Goal: Task Accomplishment & Management: Complete application form

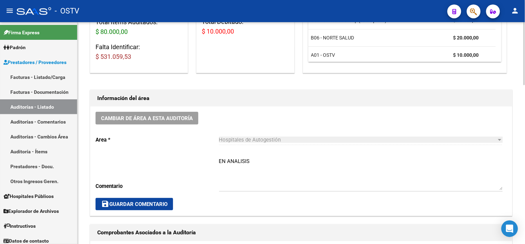
scroll to position [154, 0]
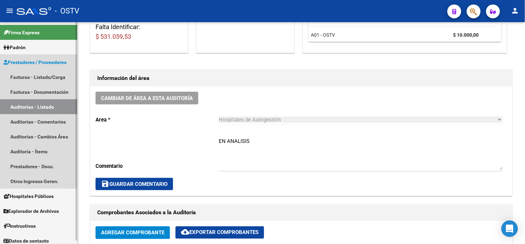
click at [22, 109] on link "Auditorías - Listado" at bounding box center [38, 106] width 77 height 15
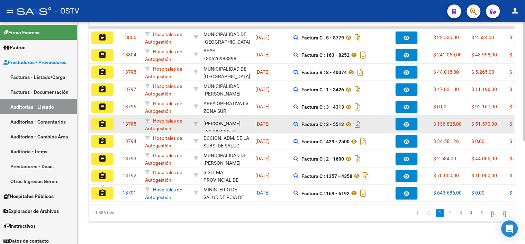
scroll to position [25, 0]
click at [351, 120] on icon at bounding box center [348, 124] width 9 height 8
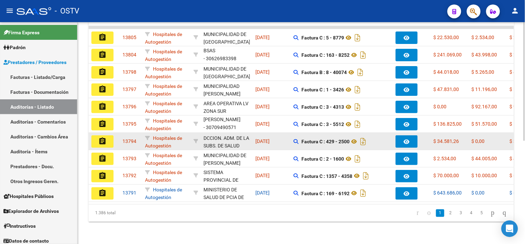
scroll to position [0, 0]
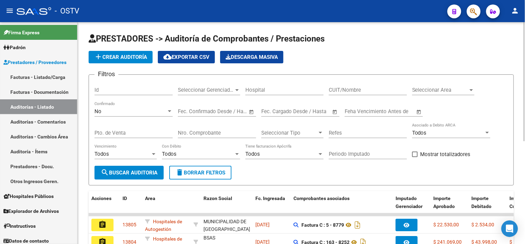
click at [213, 137] on div "Nro. Comprobante" at bounding box center [217, 130] width 78 height 15
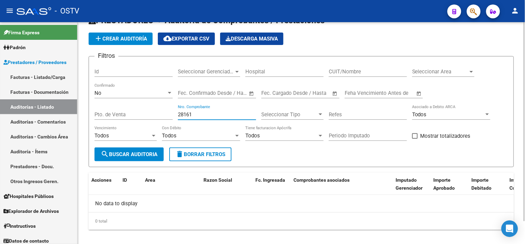
scroll to position [26, 0]
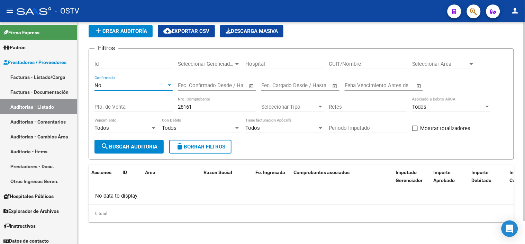
click at [138, 84] on div "No" at bounding box center [130, 85] width 72 height 6
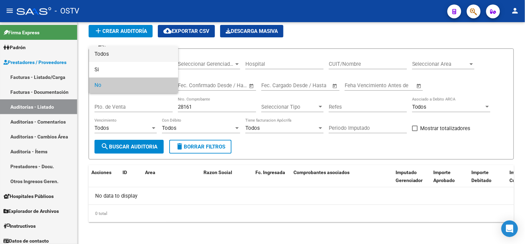
click at [138, 55] on span "Todos" at bounding box center [133, 54] width 78 height 16
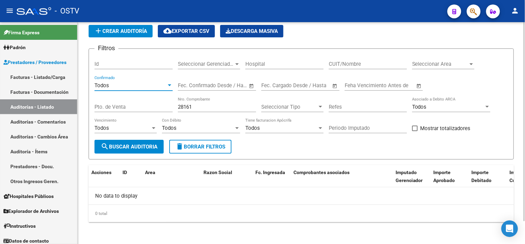
click at [143, 152] on button "search Buscar Auditoria" at bounding box center [128, 147] width 69 height 14
drag, startPoint x: 195, startPoint y: 106, endPoint x: 172, endPoint y: 108, distance: 24.0
click at [172, 108] on div "Filtros Id Seleccionar Gerenciador Seleccionar Gerenciador Hospital CUIT/Nombre…" at bounding box center [300, 96] width 413 height 85
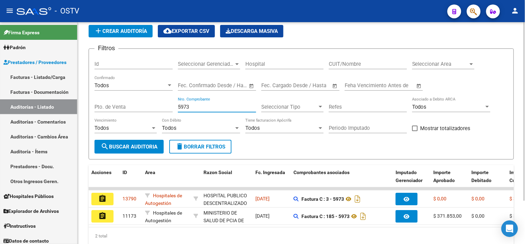
drag, startPoint x: 190, startPoint y: 105, endPoint x: 166, endPoint y: 105, distance: 23.9
click at [166, 105] on div "Filtros Id Seleccionar Gerenciador Seleccionar Gerenciador Hospital CUIT/Nombre…" at bounding box center [300, 96] width 413 height 85
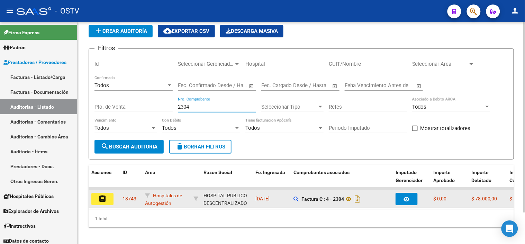
type input "2304"
click at [98, 203] on button "assignment" at bounding box center [102, 199] width 22 height 12
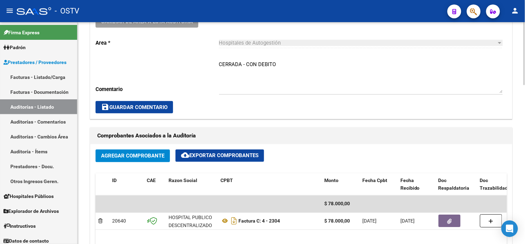
scroll to position [269, 0]
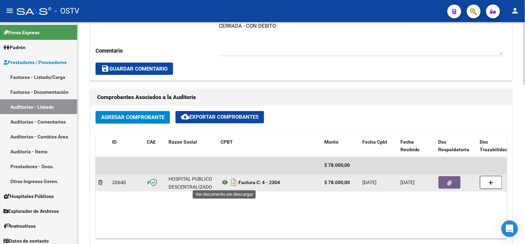
click at [224, 185] on icon at bounding box center [224, 183] width 9 height 8
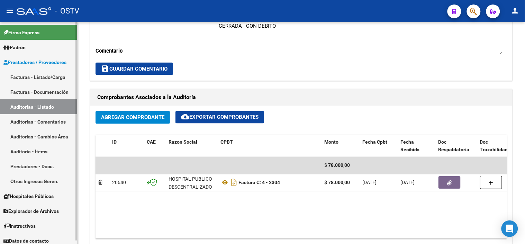
click at [56, 108] on link "Auditorías - Listado" at bounding box center [38, 106] width 77 height 15
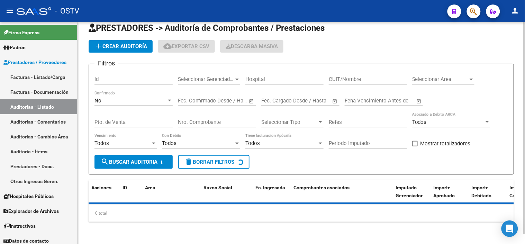
scroll to position [11, 0]
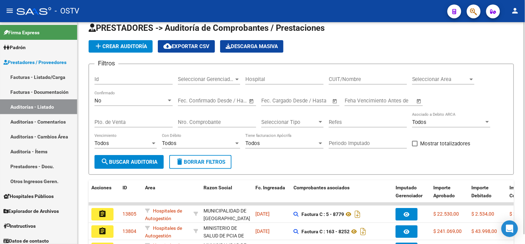
click at [136, 227] on div "13804" at bounding box center [130, 231] width 17 height 8
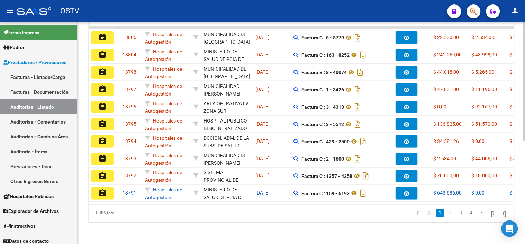
scroll to position [0, 0]
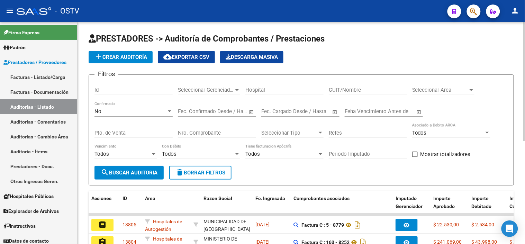
click at [117, 60] on span "add Crear Auditoría" at bounding box center [120, 57] width 53 height 6
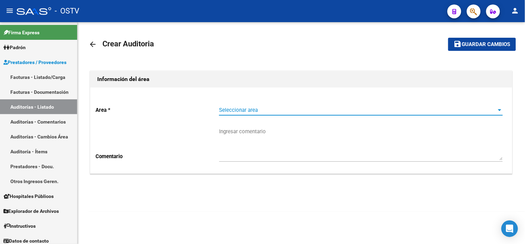
click at [240, 109] on span "Seleccionar area" at bounding box center [357, 110] width 277 height 6
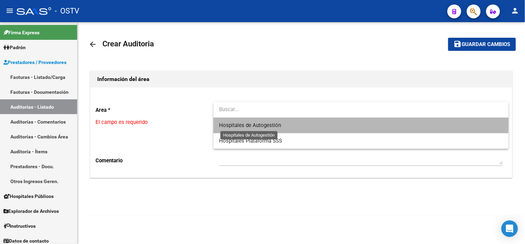
click at [232, 126] on span "Hospitales de Autogestión" at bounding box center [250, 125] width 62 height 6
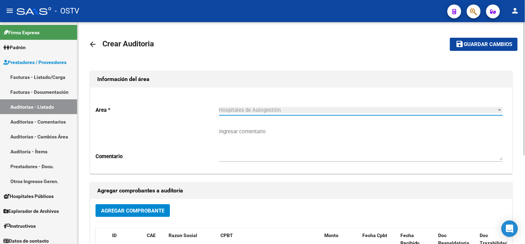
click at [106, 215] on button "Agregar Comprobante" at bounding box center [132, 210] width 74 height 13
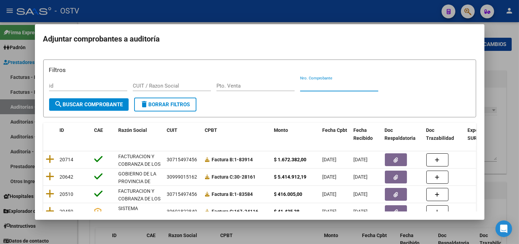
click at [310, 85] on input "Nro. Comprobante" at bounding box center [339, 86] width 78 height 6
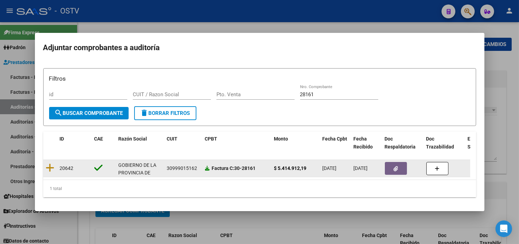
click at [206, 167] on icon at bounding box center [207, 168] width 5 height 5
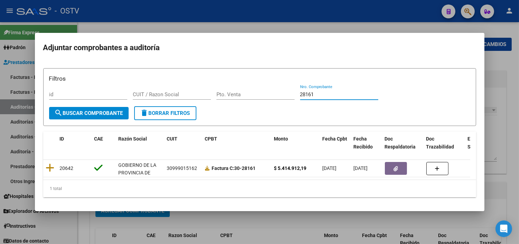
drag, startPoint x: 318, startPoint y: 93, endPoint x: 293, endPoint y: 92, distance: 25.6
click at [293, 92] on div "Filtros id CUIT / Razon Social Pto. Venta 28161 Nro. Comprobante" at bounding box center [259, 90] width 421 height 32
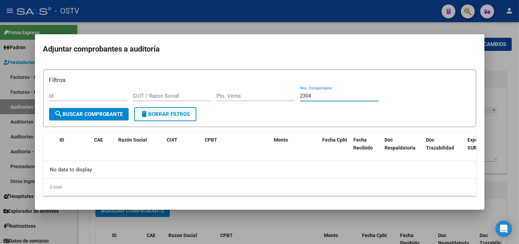
type input "2304"
click at [213, 228] on div at bounding box center [259, 122] width 519 height 244
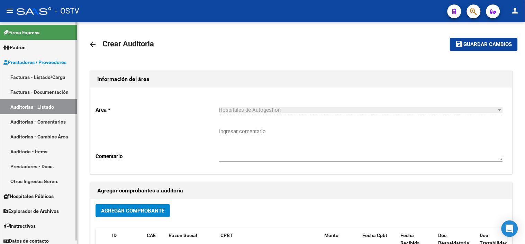
click at [39, 107] on link "Auditorías - Listado" at bounding box center [38, 106] width 77 height 15
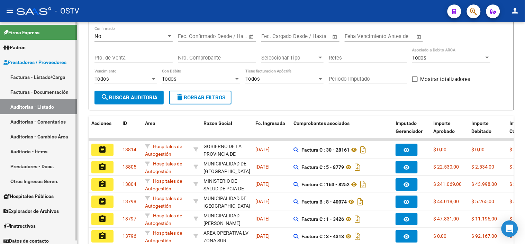
scroll to position [126, 0]
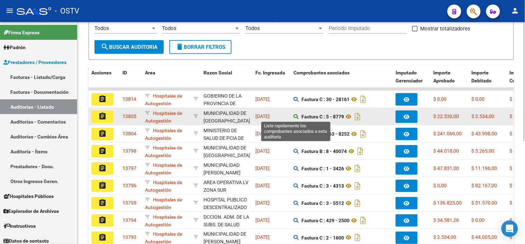
click at [295, 117] on icon at bounding box center [295, 116] width 5 height 5
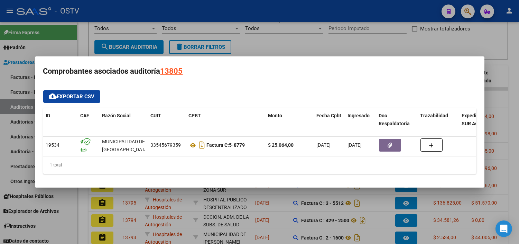
click at [235, 194] on div at bounding box center [259, 122] width 519 height 244
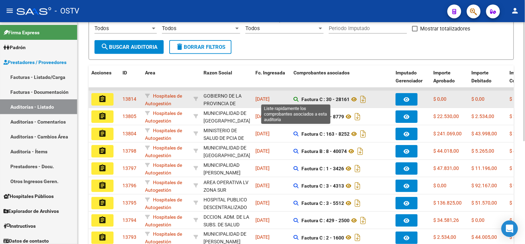
click at [296, 99] on icon at bounding box center [295, 99] width 5 height 5
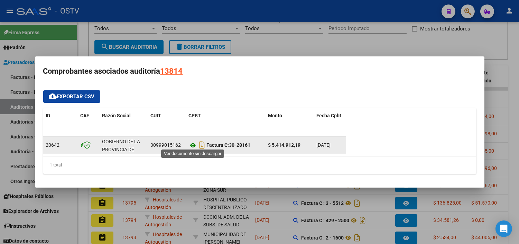
click at [192, 143] on icon at bounding box center [193, 145] width 9 height 8
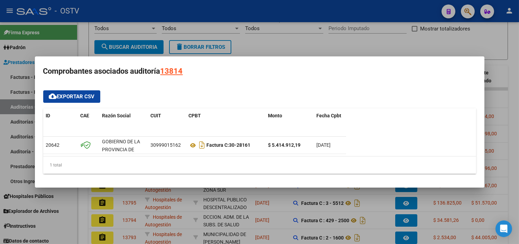
click at [243, 196] on div at bounding box center [259, 122] width 519 height 244
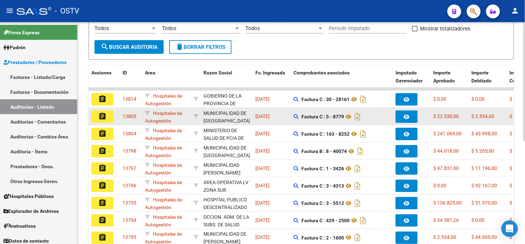
scroll to position [0, 0]
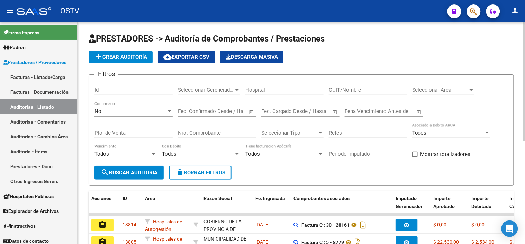
click at [208, 136] on input "Nro. Comprobante" at bounding box center [217, 133] width 78 height 6
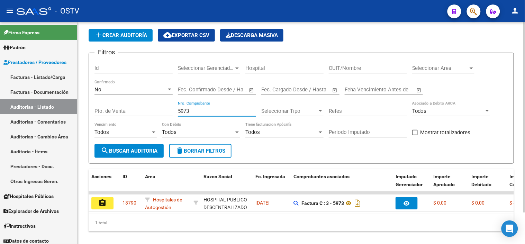
scroll to position [37, 0]
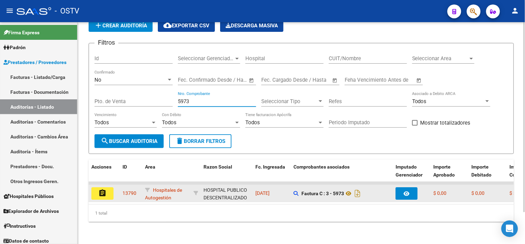
type input "5973"
click at [101, 189] on mat-icon "assignment" at bounding box center [102, 193] width 8 height 8
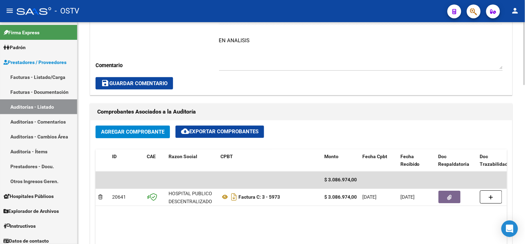
scroll to position [269, 0]
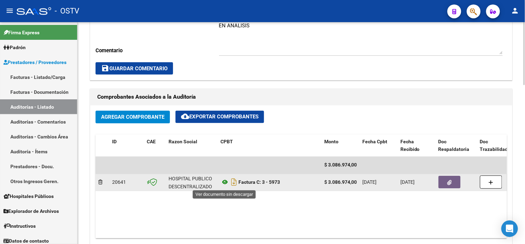
click at [226, 184] on icon at bounding box center [224, 182] width 9 height 8
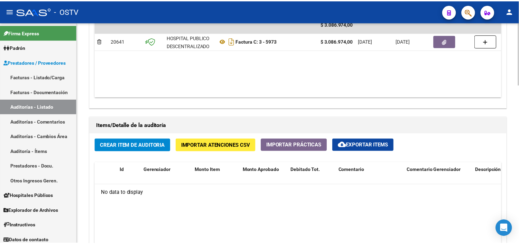
scroll to position [423, 0]
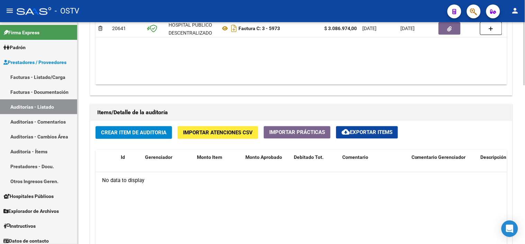
click at [224, 133] on span "Importar Atenciones CSV" at bounding box center [218, 132] width 70 height 6
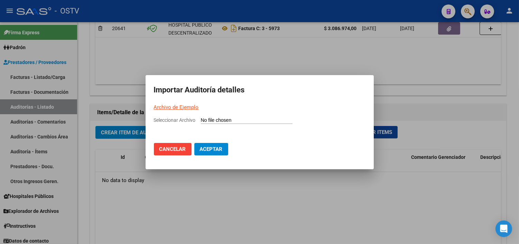
click at [189, 106] on link "Archivo de Ejemplo" at bounding box center [176, 107] width 45 height 6
click at [207, 122] on input "Seleccionar Archivo" at bounding box center [247, 120] width 92 height 7
type input "C:\fakepath\Auditoria-demo-saas-total (48).csv"
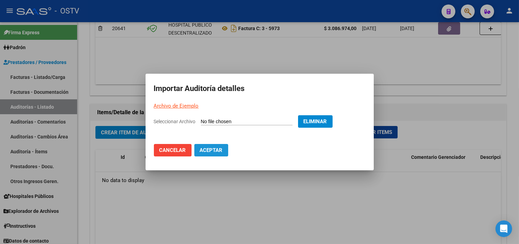
click at [210, 151] on span "Aceptar" at bounding box center [211, 150] width 23 height 6
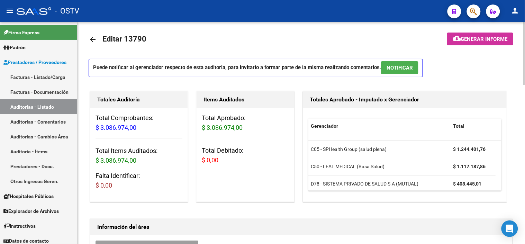
scroll to position [0, 0]
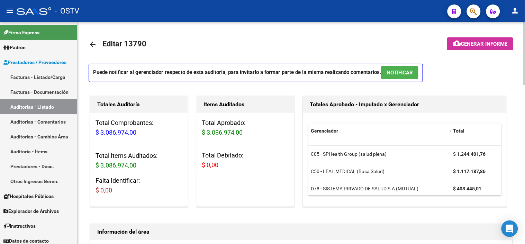
click at [91, 42] on mat-icon "arrow_back" at bounding box center [93, 44] width 8 height 8
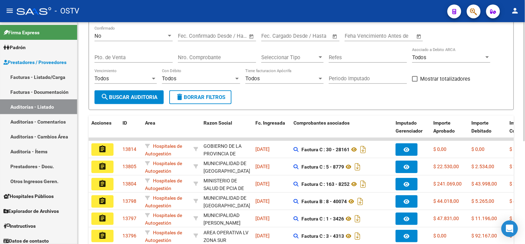
scroll to position [77, 0]
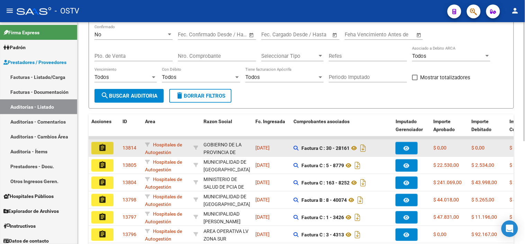
click at [104, 148] on mat-icon "assignment" at bounding box center [102, 148] width 8 height 8
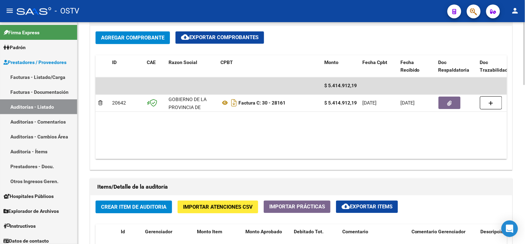
scroll to position [384, 0]
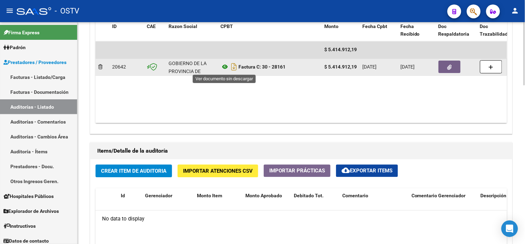
click at [226, 66] on icon at bounding box center [224, 67] width 9 height 8
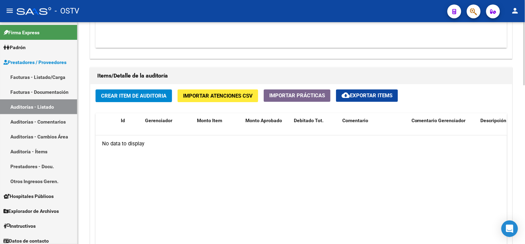
scroll to position [461, 0]
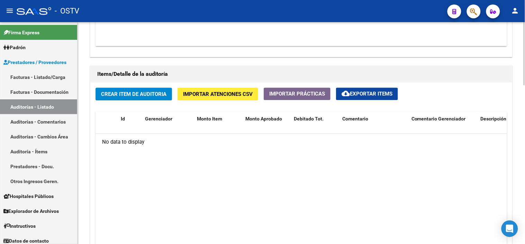
click at [225, 97] on span "Importar Atenciones CSV" at bounding box center [218, 94] width 70 height 6
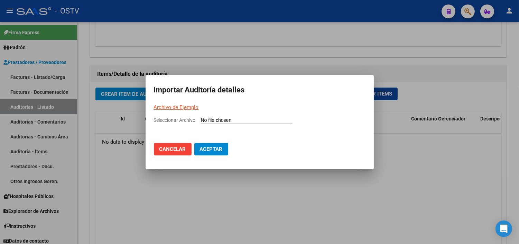
click at [174, 108] on link "Archivo de Ejemplo" at bounding box center [176, 107] width 45 height 6
click at [346, 191] on div at bounding box center [259, 122] width 519 height 244
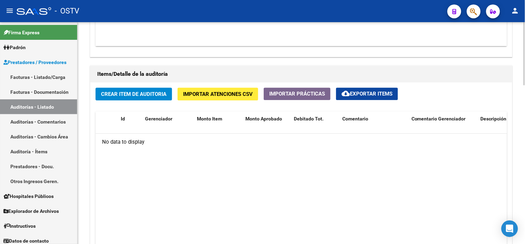
click at [223, 91] on button "Importar Atenciones CSV" at bounding box center [217, 94] width 81 height 13
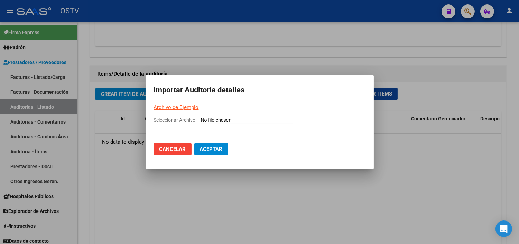
click at [164, 106] on link "Archivo de Ejemplo" at bounding box center [176, 107] width 45 height 6
click at [237, 119] on input "Seleccionar Archivo" at bounding box center [247, 120] width 92 height 7
type input "C:\fakepath\Auditoria-demo-saas-total (49).csv"
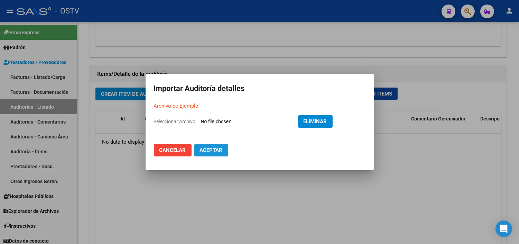
click at [222, 149] on span "Aceptar" at bounding box center [211, 150] width 23 height 6
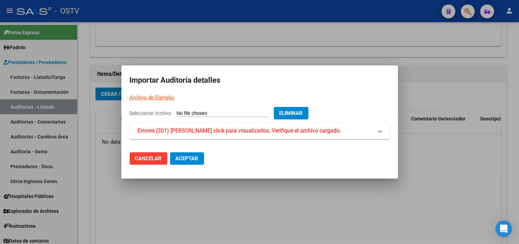
click at [224, 130] on span "Errores (201) [PERSON_NAME] click para visualizarlos. Verifique el archivo carg…" at bounding box center [239, 131] width 203 height 8
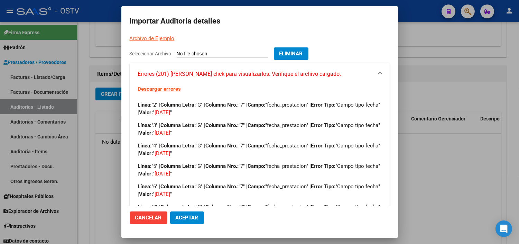
click at [160, 220] on span "Cancelar" at bounding box center [148, 218] width 27 height 6
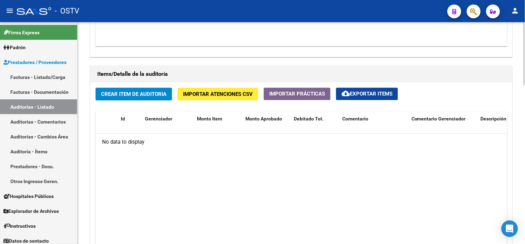
click at [431, 173] on datatable-body "No data to display" at bounding box center [300, 199] width 411 height 131
click at [157, 92] on span "Crear Item de Auditoria" at bounding box center [133, 94] width 65 height 6
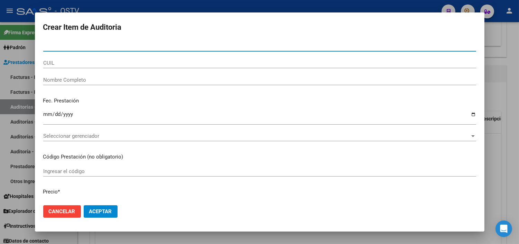
click at [515, 182] on div at bounding box center [259, 122] width 519 height 244
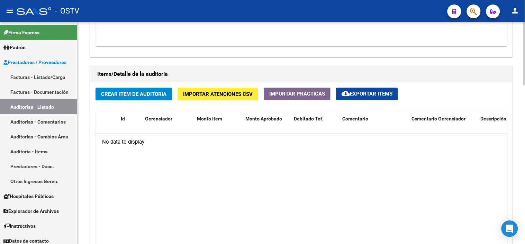
click at [209, 99] on button "Importar Atenciones CSV" at bounding box center [217, 94] width 81 height 13
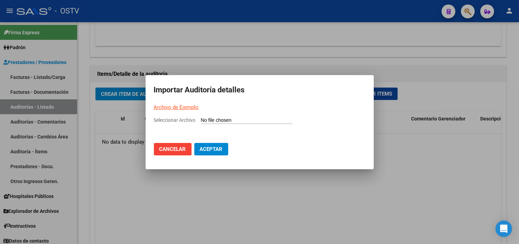
click at [241, 120] on input "Seleccionar Archivo" at bounding box center [247, 120] width 92 height 7
type input "C:\fakepath\Auditoria-demo-saas-total (49).csv"
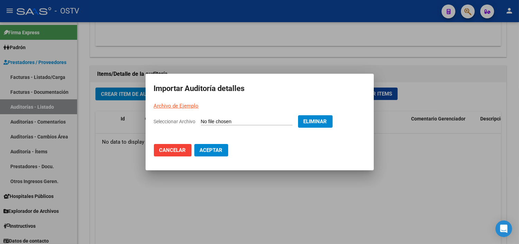
click at [212, 153] on span "Aceptar" at bounding box center [211, 150] width 23 height 6
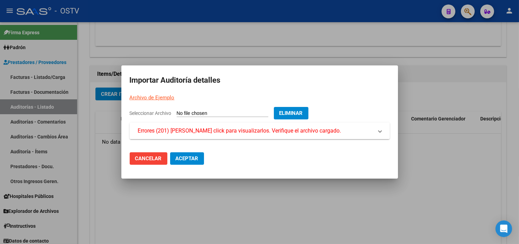
click at [229, 123] on mat-expansion-panel-header "Errores (201) [PERSON_NAME] click para visualizarlos. Verifique el archivo carg…" at bounding box center [260, 130] width 260 height 17
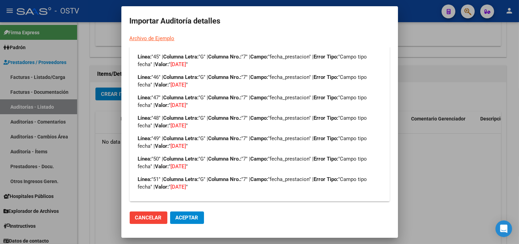
scroll to position [929, 0]
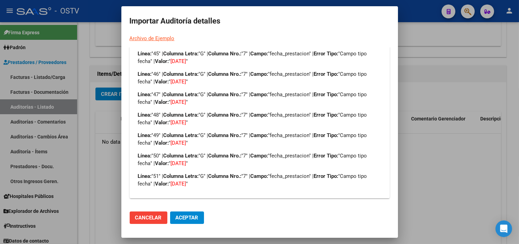
click at [417, 157] on div at bounding box center [259, 122] width 519 height 244
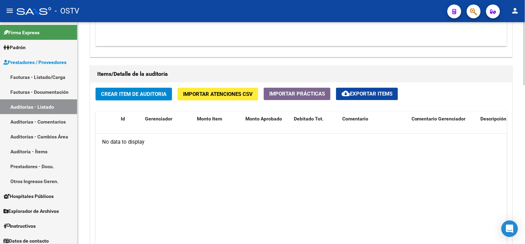
click at [220, 98] on button "Importar Atenciones CSV" at bounding box center [217, 94] width 81 height 13
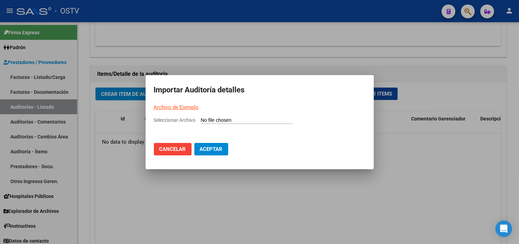
click at [219, 122] on input "Seleccionar Archivo" at bounding box center [247, 120] width 92 height 7
type input "C:\fakepath\Auditoria-demo-saas-total (49).csv"
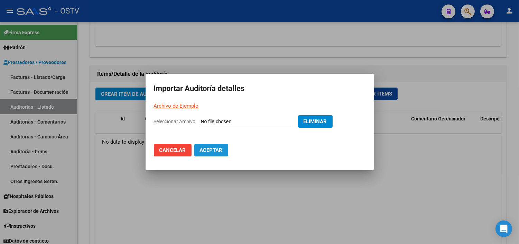
click at [222, 148] on span "Aceptar" at bounding box center [211, 150] width 23 height 6
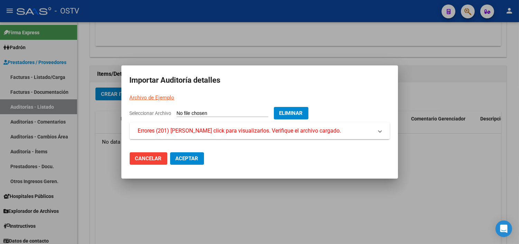
click at [229, 130] on span "Errores (201) [PERSON_NAME] click para visualizarlos. Verifique el archivo carg…" at bounding box center [239, 131] width 203 height 8
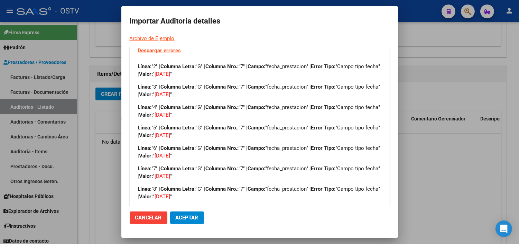
scroll to position [77, 0]
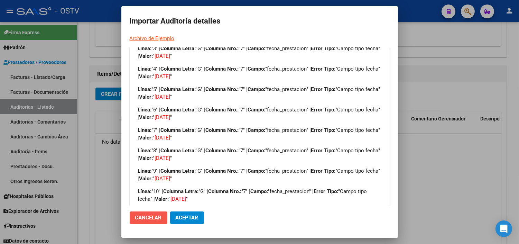
click at [161, 218] on span "Cancelar" at bounding box center [148, 218] width 27 height 6
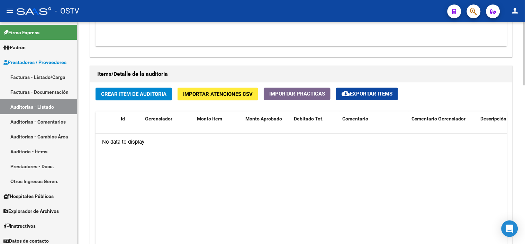
click at [356, 171] on datatable-body "No data to display" at bounding box center [300, 199] width 411 height 131
click at [212, 95] on span "Importar Atenciones CSV" at bounding box center [218, 94] width 70 height 6
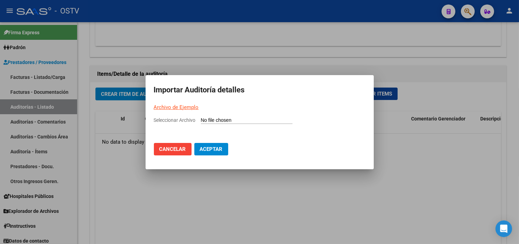
click at [217, 119] on input "Seleccionar Archivo" at bounding box center [247, 120] width 92 height 7
type input "C:\fakepath\Auditoria-demo-saas-total (50).csv"
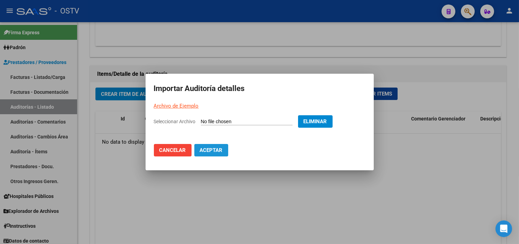
click at [217, 148] on span "Aceptar" at bounding box center [211, 150] width 23 height 6
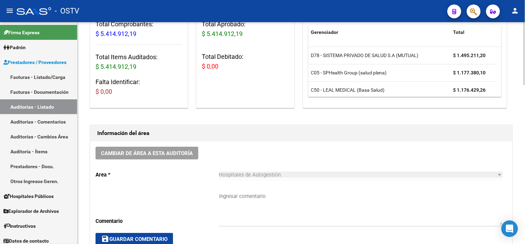
scroll to position [192, 0]
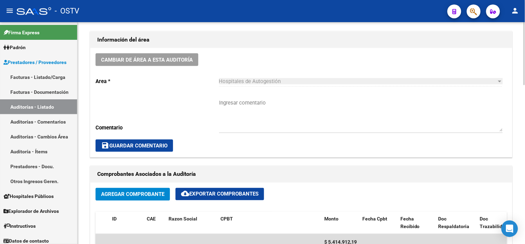
click at [258, 107] on textarea "Ingresar comentario" at bounding box center [361, 115] width 284 height 33
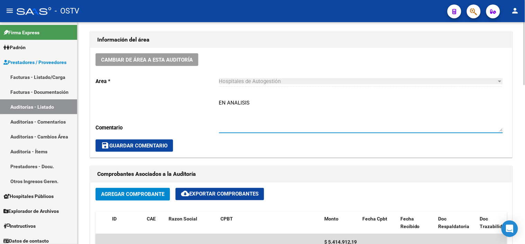
type textarea "EN ANALISIS"
click at [154, 149] on button "save Guardar Comentario" at bounding box center [134, 145] width 78 height 12
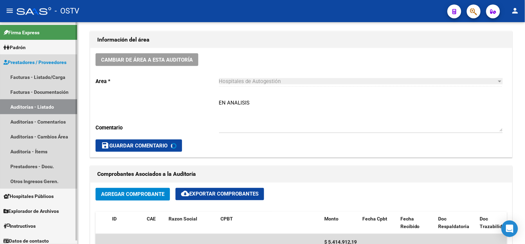
click at [42, 108] on link "Auditorías - Listado" at bounding box center [38, 106] width 77 height 15
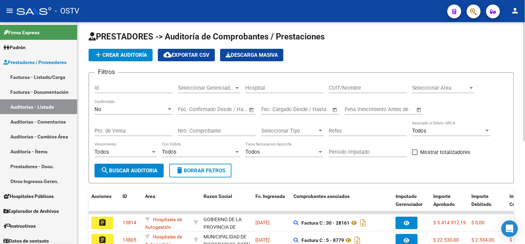
scroll to position [1, 0]
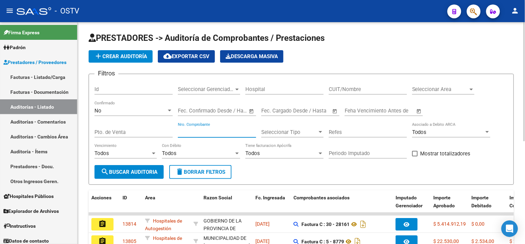
click at [203, 134] on input "Nro. Comprobante" at bounding box center [217, 132] width 78 height 6
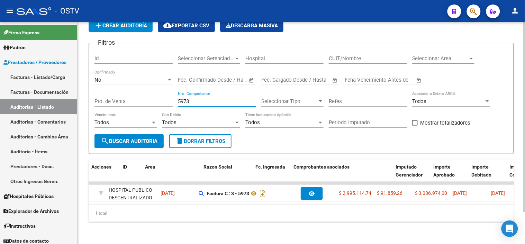
scroll to position [0, 0]
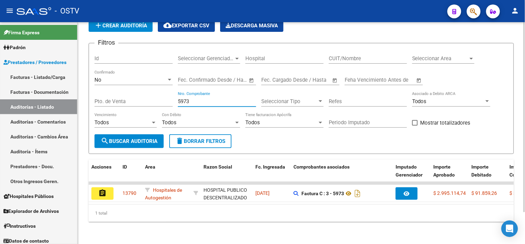
type input "5973"
click at [215, 139] on button "delete Borrar Filtros" at bounding box center [200, 141] width 62 height 14
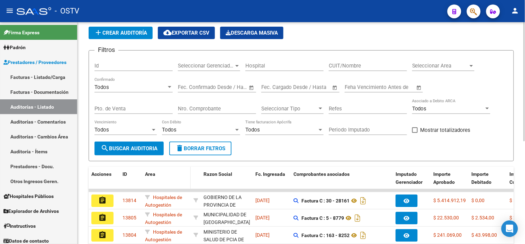
scroll to position [37, 0]
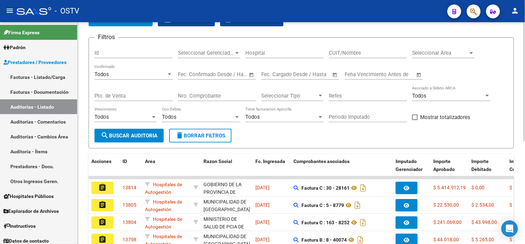
click at [191, 95] on input "Nro. Comprobante" at bounding box center [217, 96] width 78 height 6
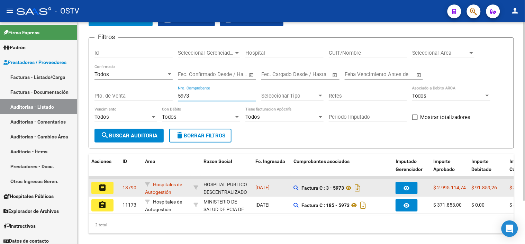
type input "5973"
click at [102, 187] on mat-icon "assignment" at bounding box center [102, 187] width 8 height 8
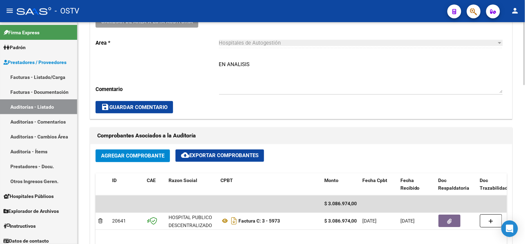
scroll to position [307, 0]
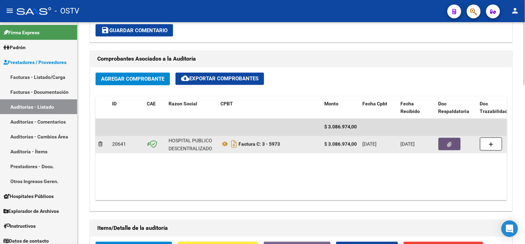
click at [450, 143] on icon "button" at bounding box center [449, 144] width 4 height 5
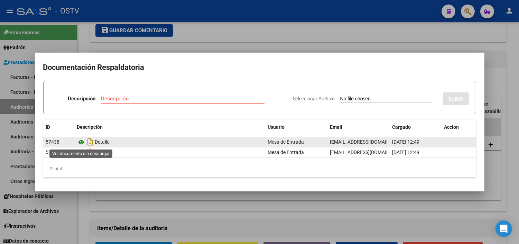
click at [80, 141] on icon at bounding box center [81, 142] width 9 height 8
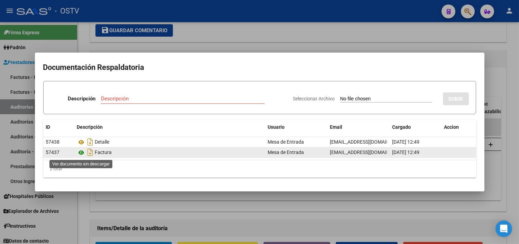
click at [81, 153] on icon at bounding box center [81, 152] width 9 height 8
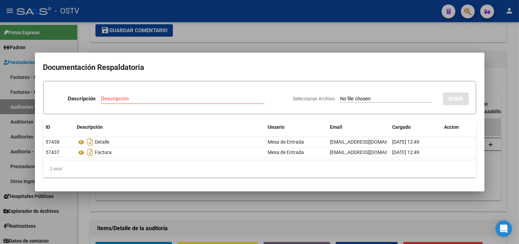
click at [113, 97] on input "Descripción" at bounding box center [183, 98] width 164 height 6
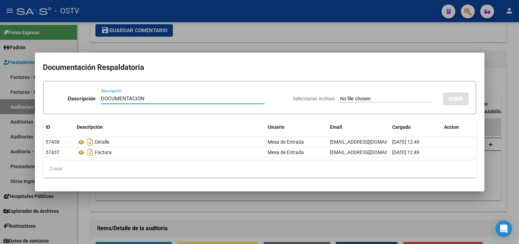
type input "DOCUMENTACION"
click at [340, 96] on input "Seleccionar Archivo" at bounding box center [386, 99] width 92 height 7
type input "C:\fakepath\LIQUIDACION 75 SJ.xlsx"
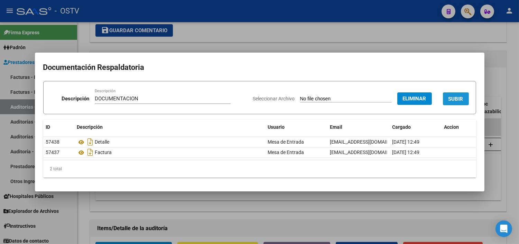
click at [453, 97] on span "SUBIR" at bounding box center [456, 99] width 15 height 6
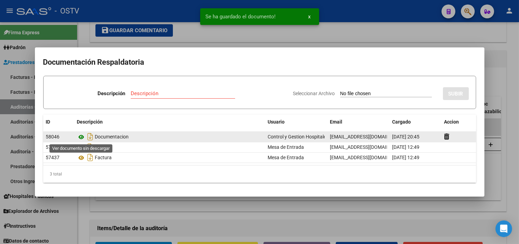
click at [81, 135] on icon at bounding box center [81, 137] width 9 height 8
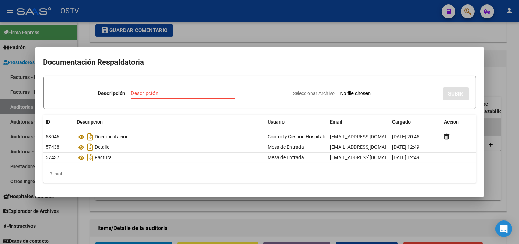
click at [496, 38] on div at bounding box center [259, 122] width 519 height 244
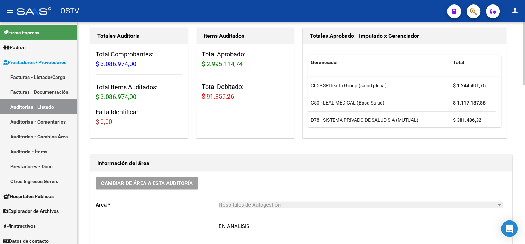
scroll to position [0, 0]
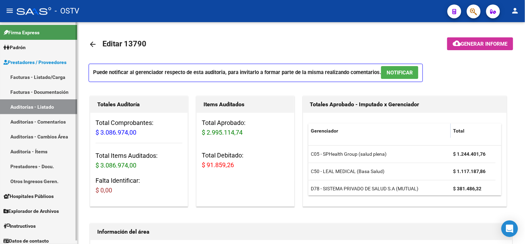
click at [20, 106] on link "Auditorías - Listado" at bounding box center [38, 106] width 77 height 15
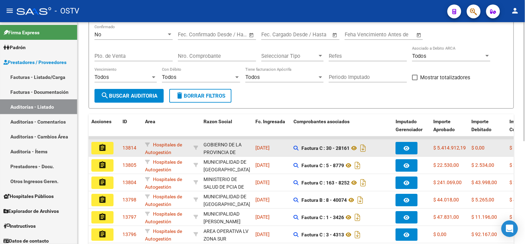
scroll to position [1, 0]
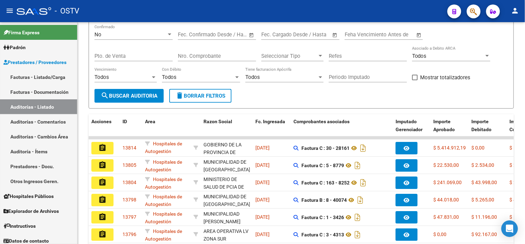
click at [100, 146] on mat-icon "assignment" at bounding box center [102, 148] width 8 height 8
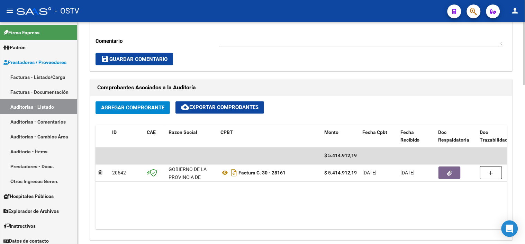
scroll to position [346, 0]
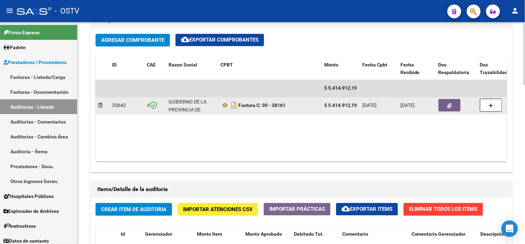
click at [449, 104] on icon "button" at bounding box center [449, 105] width 4 height 5
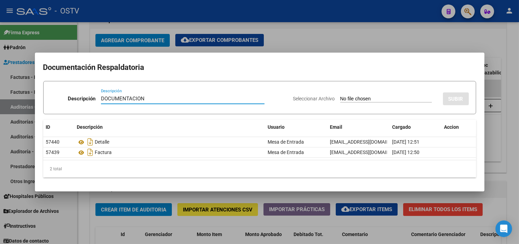
type input "DOCUMENTACION"
click at [340, 96] on input "Seleccionar Archivo" at bounding box center [386, 99] width 92 height 7
type input "C:\fakepath\LIQUIDACION 26 SJ.xlsx"
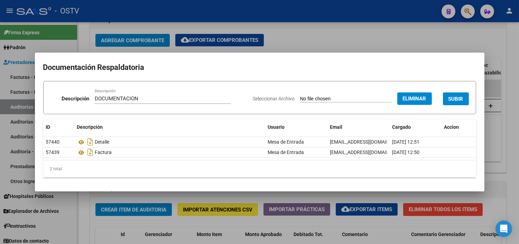
click at [452, 95] on button "SUBIR" at bounding box center [456, 98] width 26 height 13
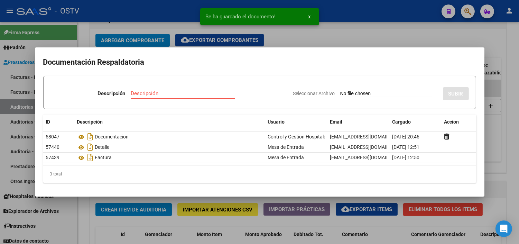
click at [518, 158] on div at bounding box center [259, 122] width 519 height 244
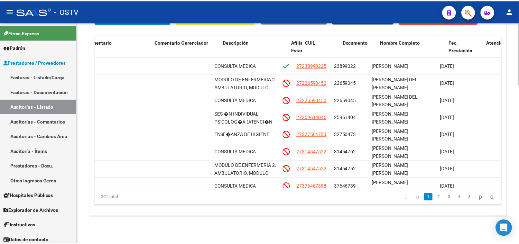
scroll to position [0, 255]
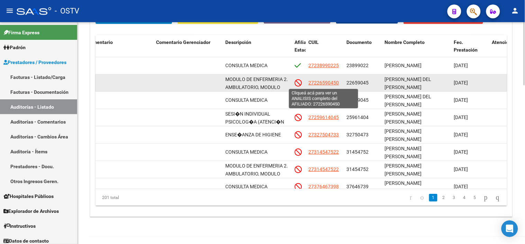
click at [319, 85] on span "27226590450" at bounding box center [324, 83] width 30 height 6
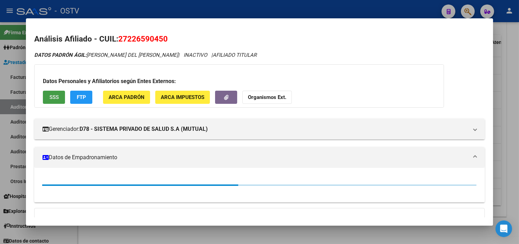
click at [56, 97] on span "SSS" at bounding box center [53, 97] width 9 height 6
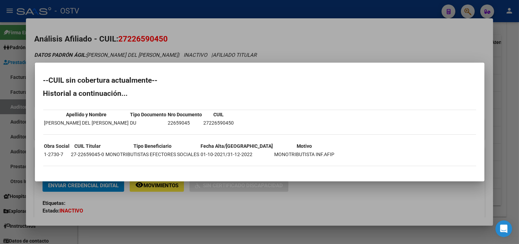
click at [166, 214] on div at bounding box center [259, 122] width 519 height 244
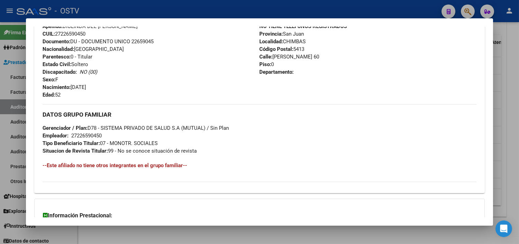
scroll to position [336, 0]
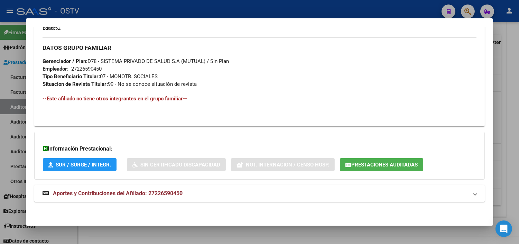
click at [141, 199] on mat-expansion-panel-header "Aportes y Contribuciones del Afiliado: 27226590450" at bounding box center [259, 193] width 451 height 17
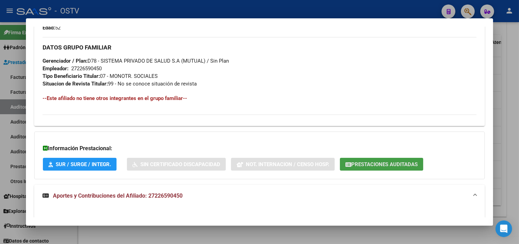
click at [386, 169] on button "Prestaciones Auditadas" at bounding box center [381, 164] width 83 height 13
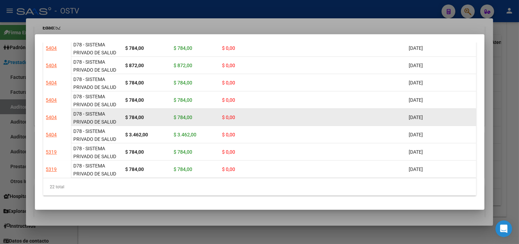
scroll to position [288, 0]
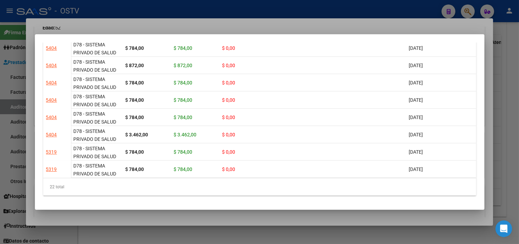
click at [299, 218] on div at bounding box center [259, 122] width 519 height 244
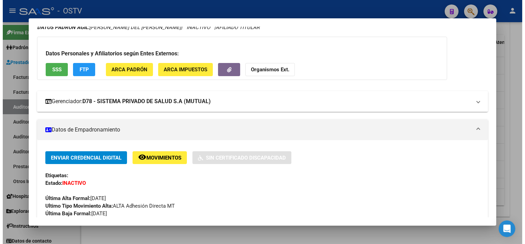
scroll to position [0, 0]
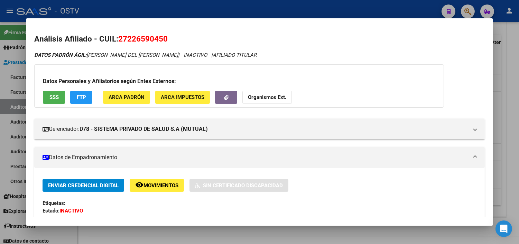
drag, startPoint x: 125, startPoint y: 40, endPoint x: 160, endPoint y: 40, distance: 34.3
click at [160, 40] on span "27226590450" at bounding box center [142, 38] width 49 height 9
copy span "22659045"
click at [157, 233] on div at bounding box center [259, 122] width 519 height 244
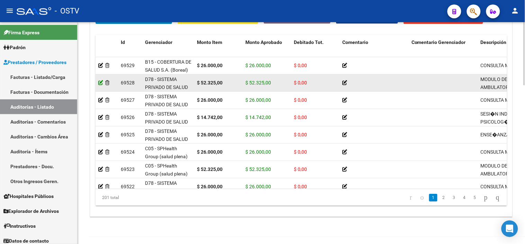
click at [100, 81] on icon at bounding box center [100, 82] width 5 height 5
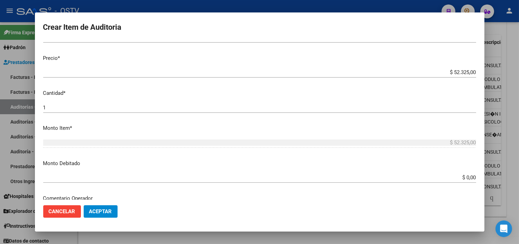
scroll to position [154, 0]
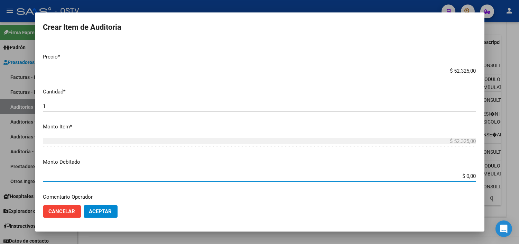
click at [465, 176] on input "$ 0,00" at bounding box center [259, 176] width 433 height 6
type input "$ 52.325,00"
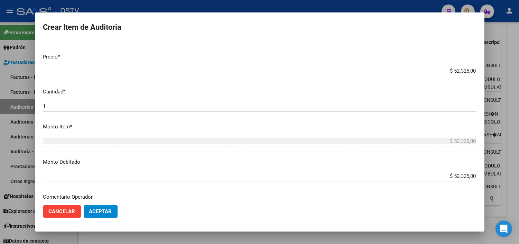
scroll to position [244, 0]
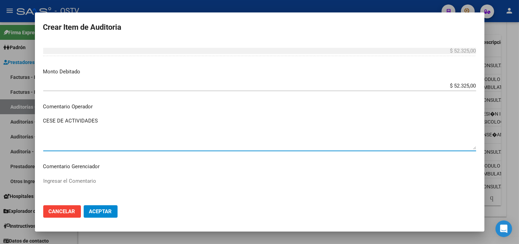
paste textarea "11/2022"
type textarea "CESE DE ACTIVIDADES 11/2022"
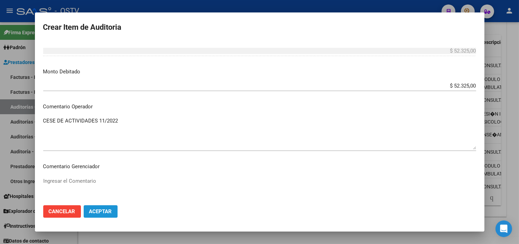
click at [95, 210] on span "Aceptar" at bounding box center [100, 211] width 23 height 6
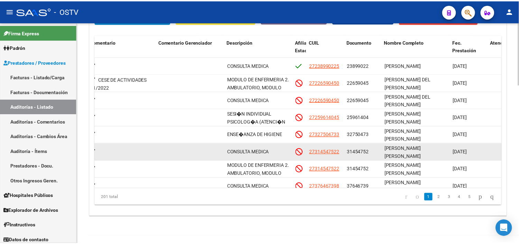
scroll to position [0, 255]
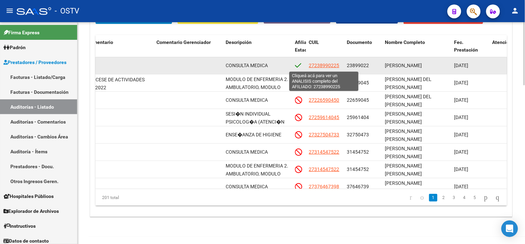
click at [322, 65] on span "27238990225" at bounding box center [324, 66] width 30 height 6
type textarea "27238990225"
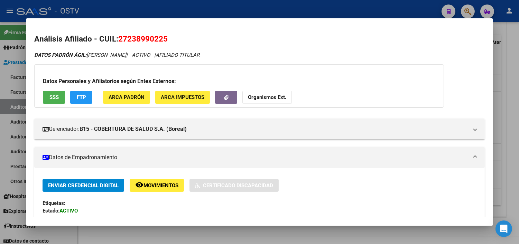
click at [56, 100] on button "SSS" at bounding box center [54, 97] width 22 height 13
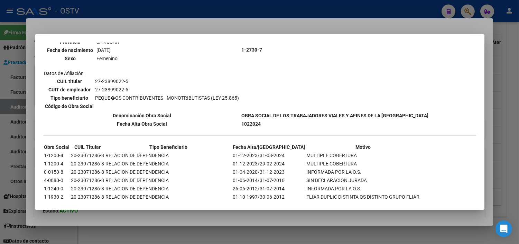
scroll to position [103, 0]
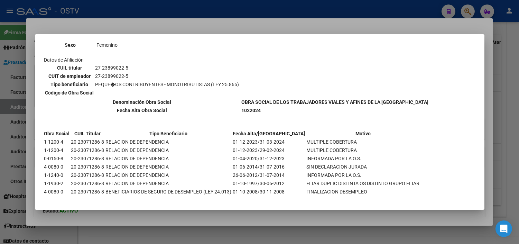
click at [84, 216] on div at bounding box center [259, 122] width 519 height 244
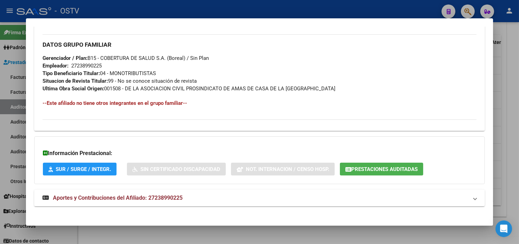
scroll to position [328, 0]
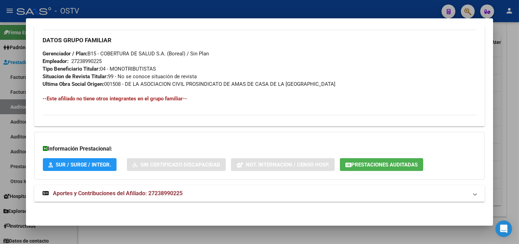
drag, startPoint x: 68, startPoint y: 191, endPoint x: 70, endPoint y: 183, distance: 8.3
click at [68, 192] on span "Aportes y Contribuciones del Afiliado: 27238990225" at bounding box center [118, 193] width 130 height 7
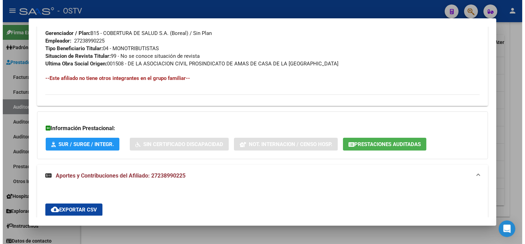
scroll to position [423, 0]
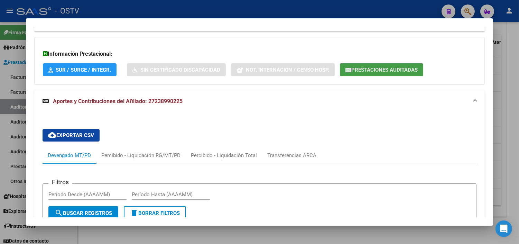
click at [374, 67] on span "Prestaciones Auditadas" at bounding box center [385, 70] width 66 height 6
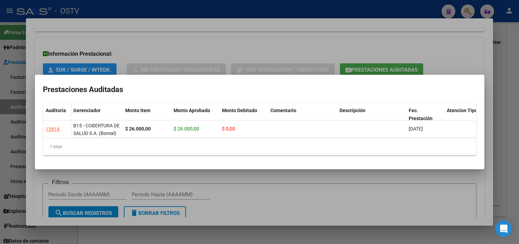
click at [315, 188] on div at bounding box center [259, 122] width 519 height 244
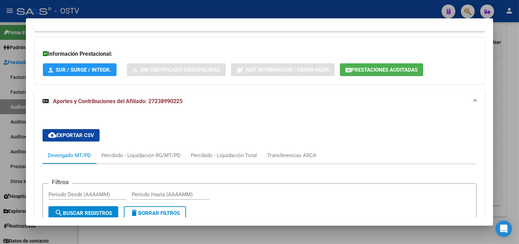
click at [314, 227] on div at bounding box center [259, 122] width 519 height 244
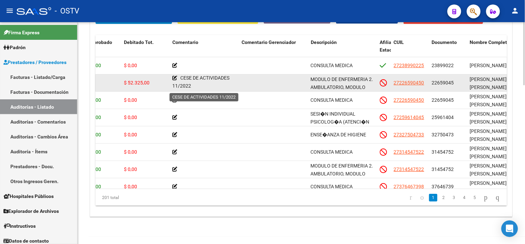
scroll to position [0, 0]
drag, startPoint x: 191, startPoint y: 88, endPoint x: 180, endPoint y: 82, distance: 12.6
click at [180, 82] on div "CESE DE ACTIVIDADES 11/2022" at bounding box center [204, 83] width 64 height 14
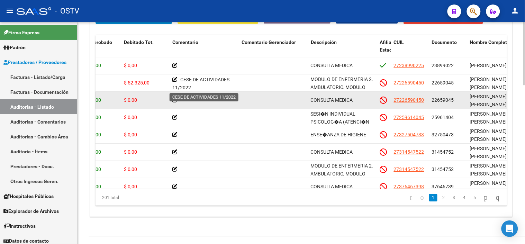
copy div "CESE DE ACTIVIDADES 11/2022"
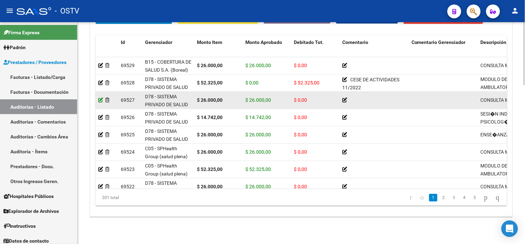
click at [101, 99] on icon at bounding box center [100, 100] width 5 height 5
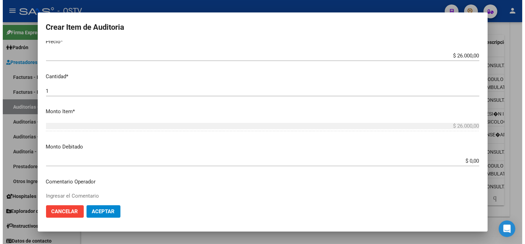
scroll to position [230, 0]
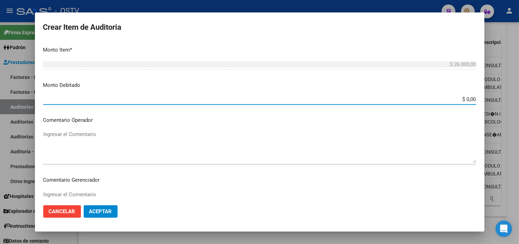
drag, startPoint x: 456, startPoint y: 100, endPoint x: 470, endPoint y: 100, distance: 13.8
click at [469, 100] on input "$ 0,00" at bounding box center [259, 99] width 433 height 6
type input "$ 26.000,00"
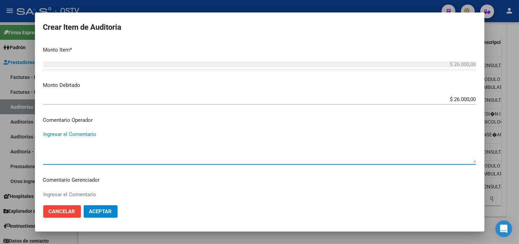
paste textarea "CESE DE ACTIVIDADES 11/2022"
type textarea "CESE DE ACTIVIDADES 11/2022"
click at [112, 215] on button "Aceptar" at bounding box center [101, 211] width 34 height 12
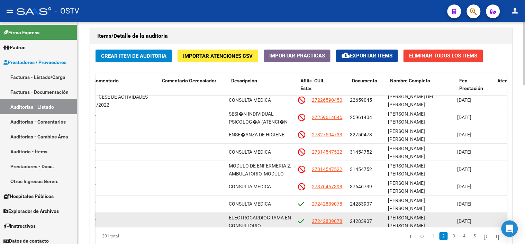
scroll to position [38, 249]
